Goal: Task Accomplishment & Management: Manage account settings

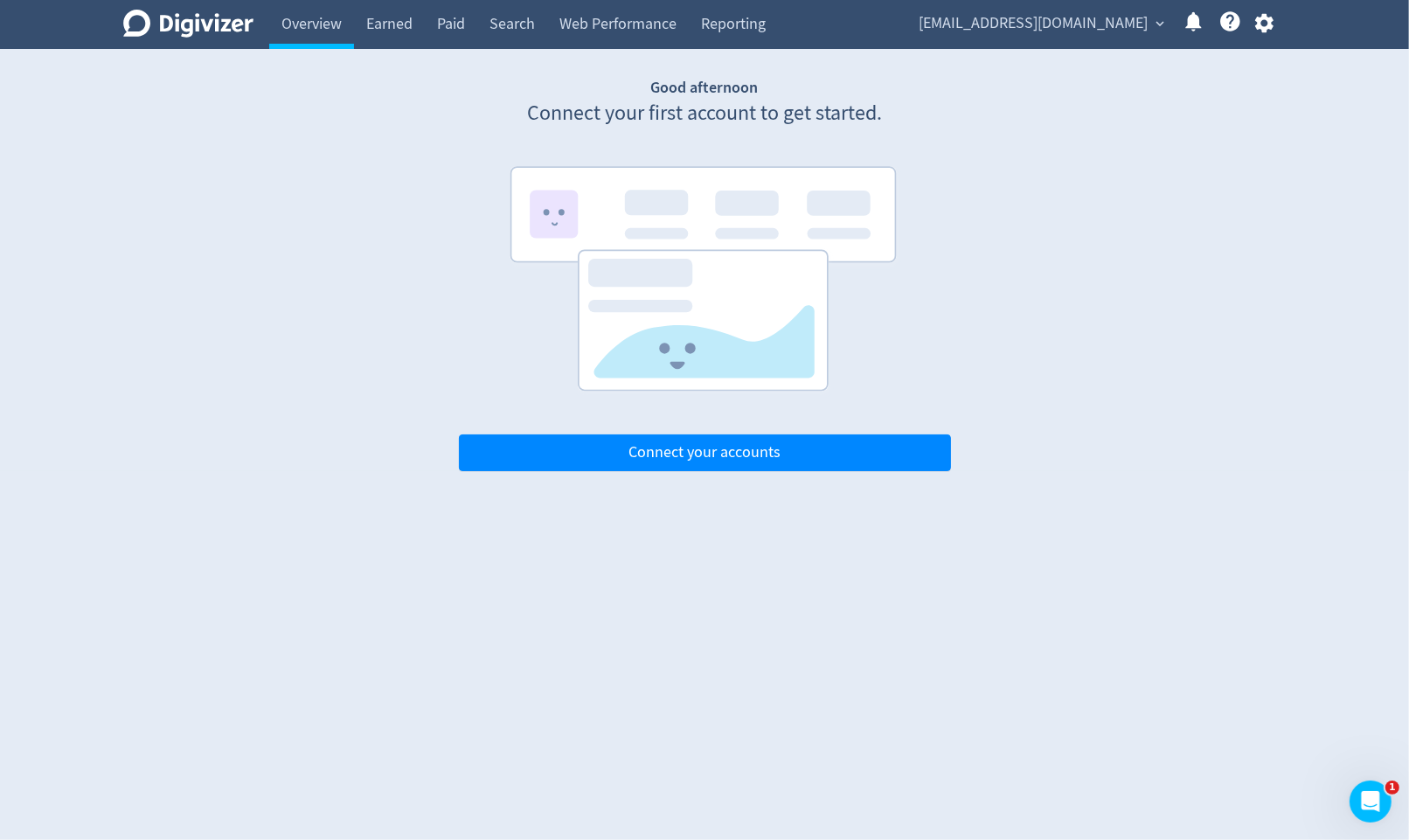
click at [1266, 29] on icon "button" at bounding box center [1263, 24] width 18 height 19
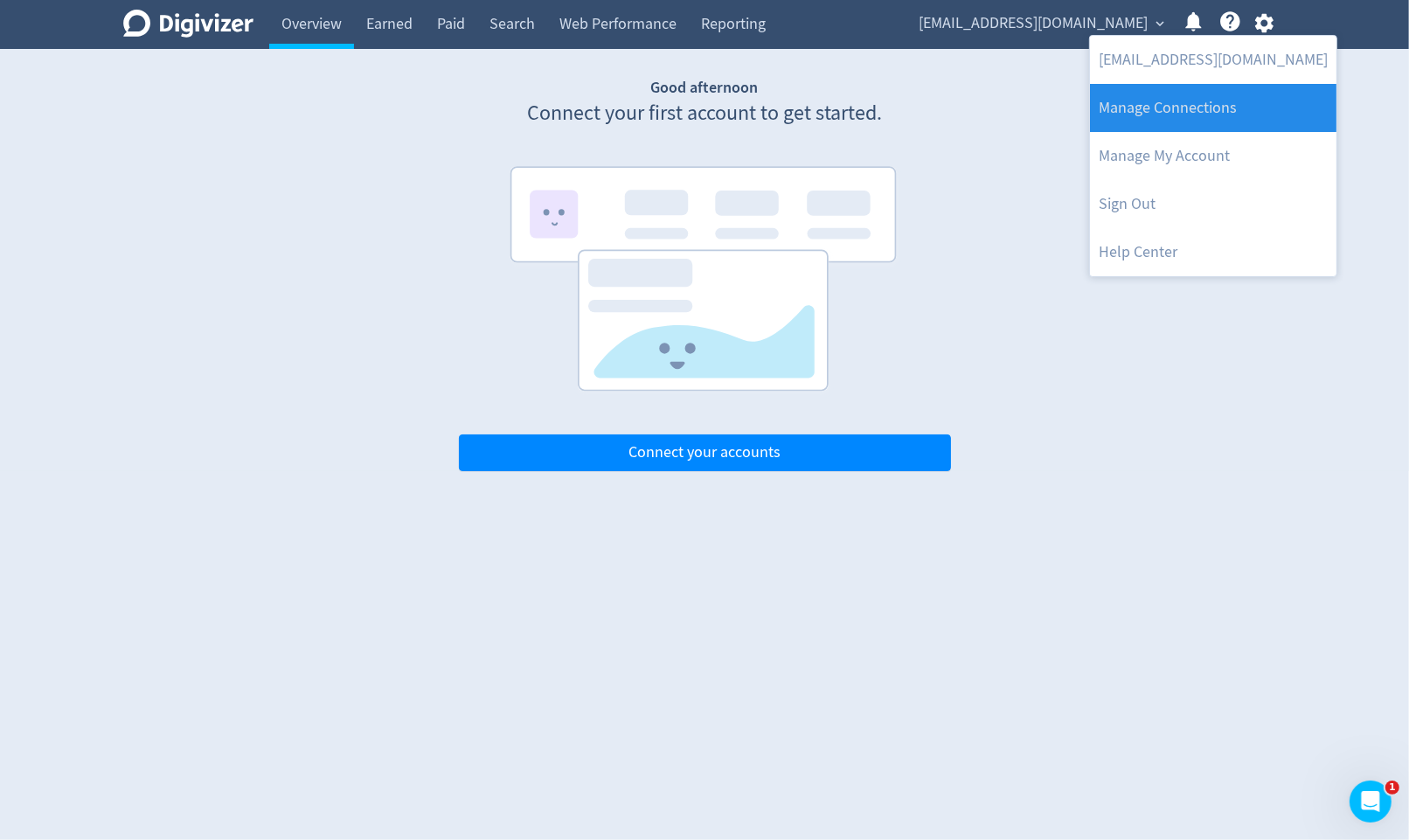
click at [1237, 86] on link "Manage Connections" at bounding box center [1214, 108] width 246 height 48
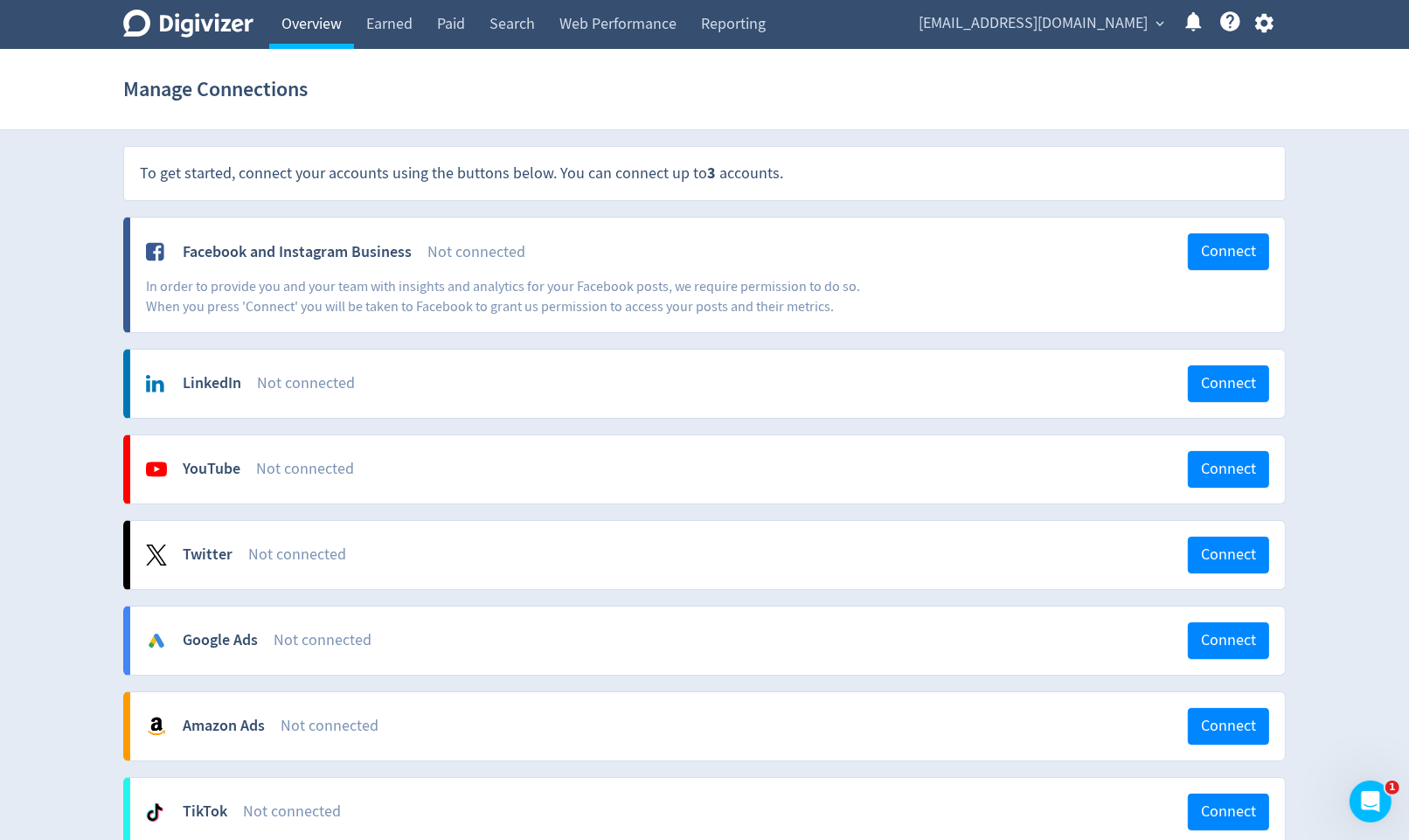
click at [328, 38] on link "Overview" at bounding box center [312, 25] width 85 height 49
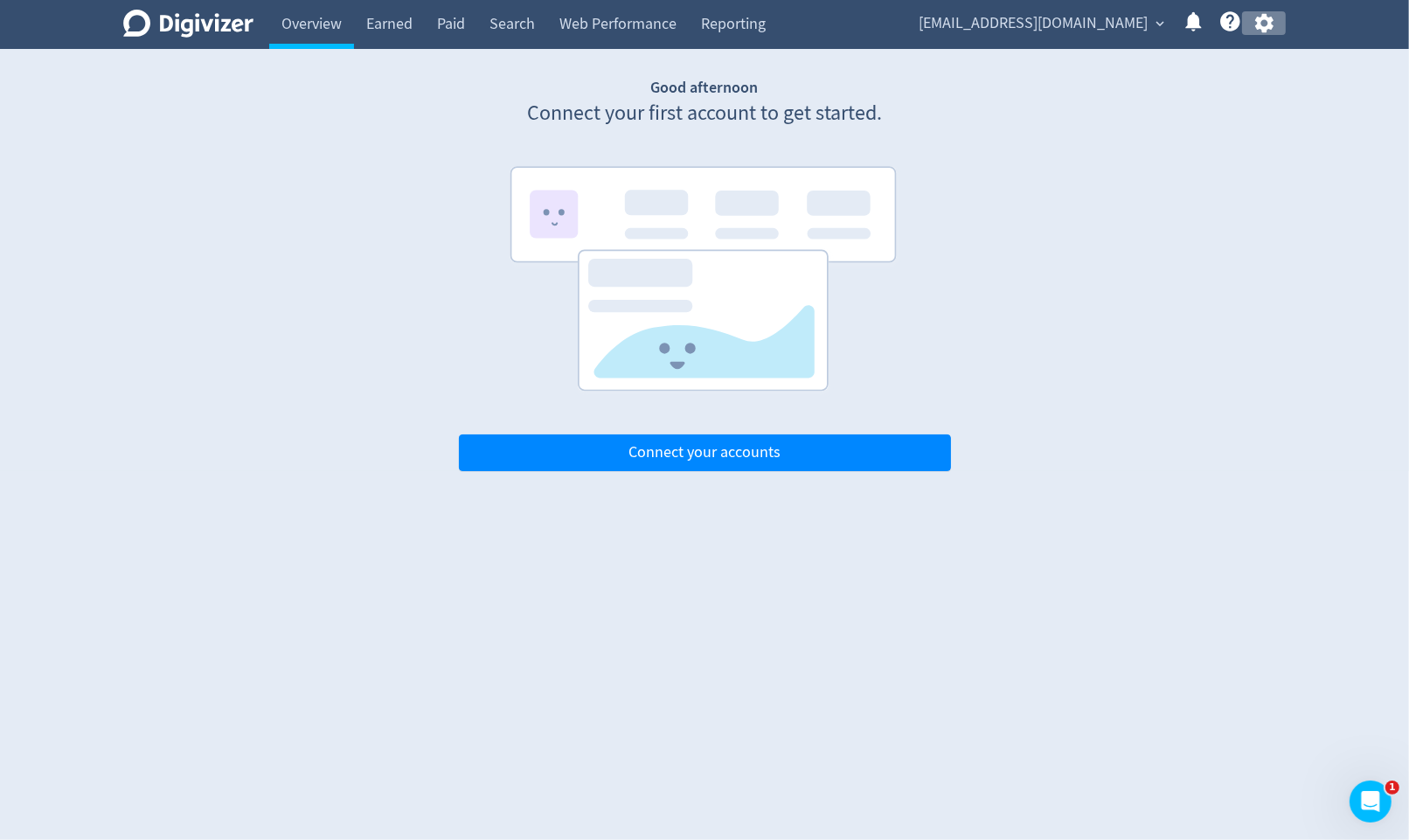
click at [1268, 23] on icon "button" at bounding box center [1263, 24] width 18 height 19
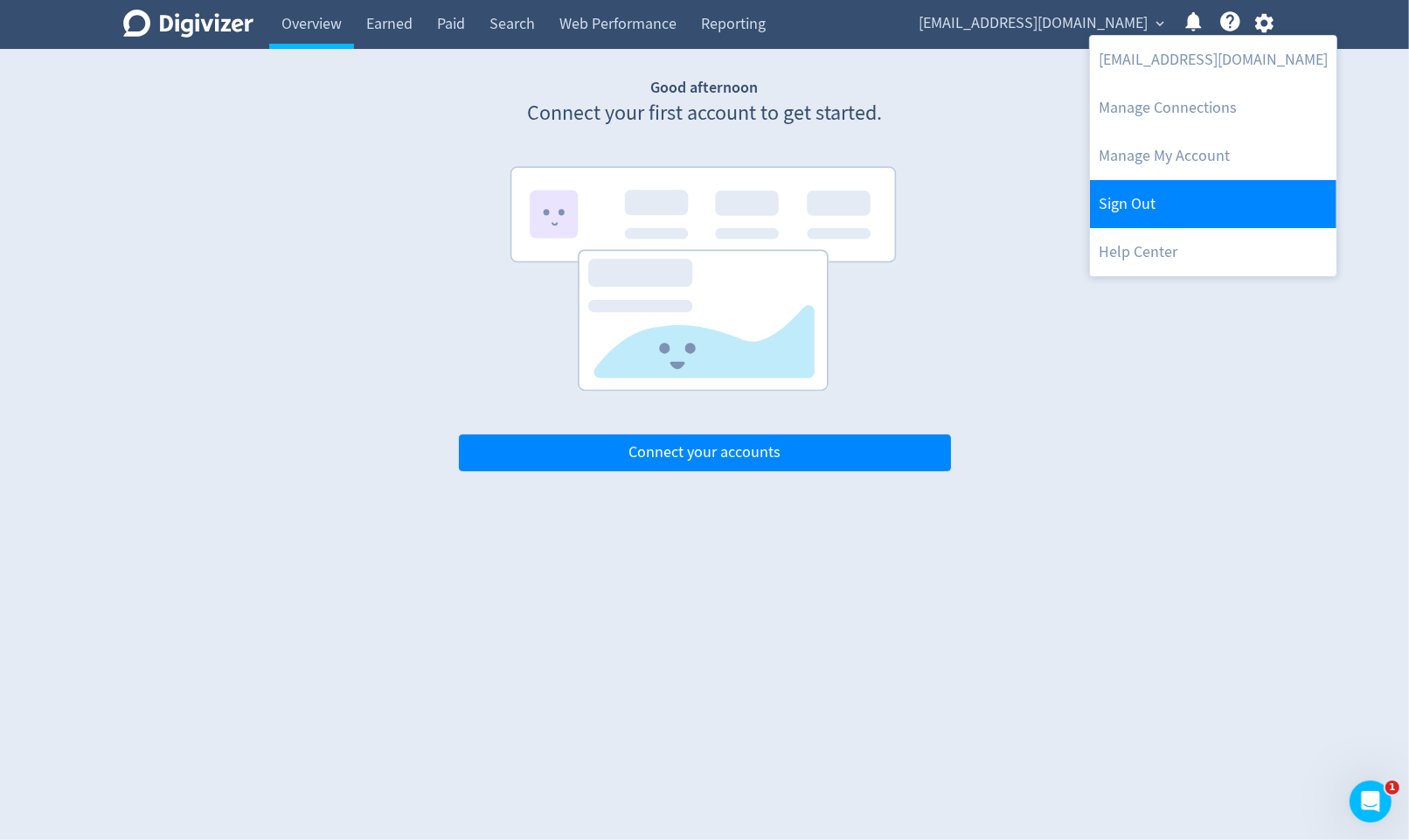
click at [1191, 208] on link "Sign Out" at bounding box center [1214, 204] width 246 height 48
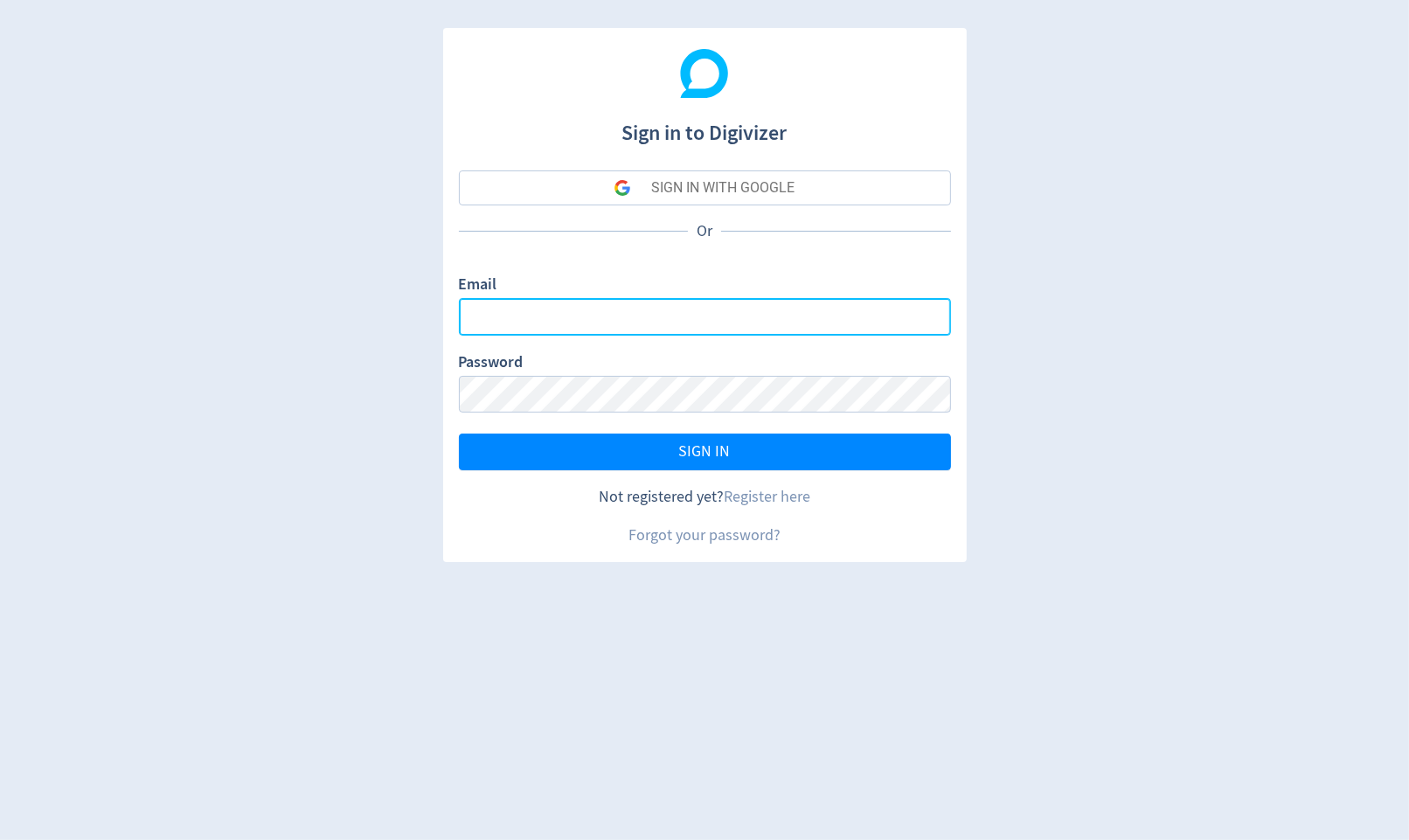
type input "[PERSON_NAME][EMAIL_ADDRESS][PERSON_NAME][DOMAIN_NAME]"
